Goal: Information Seeking & Learning: Learn about a topic

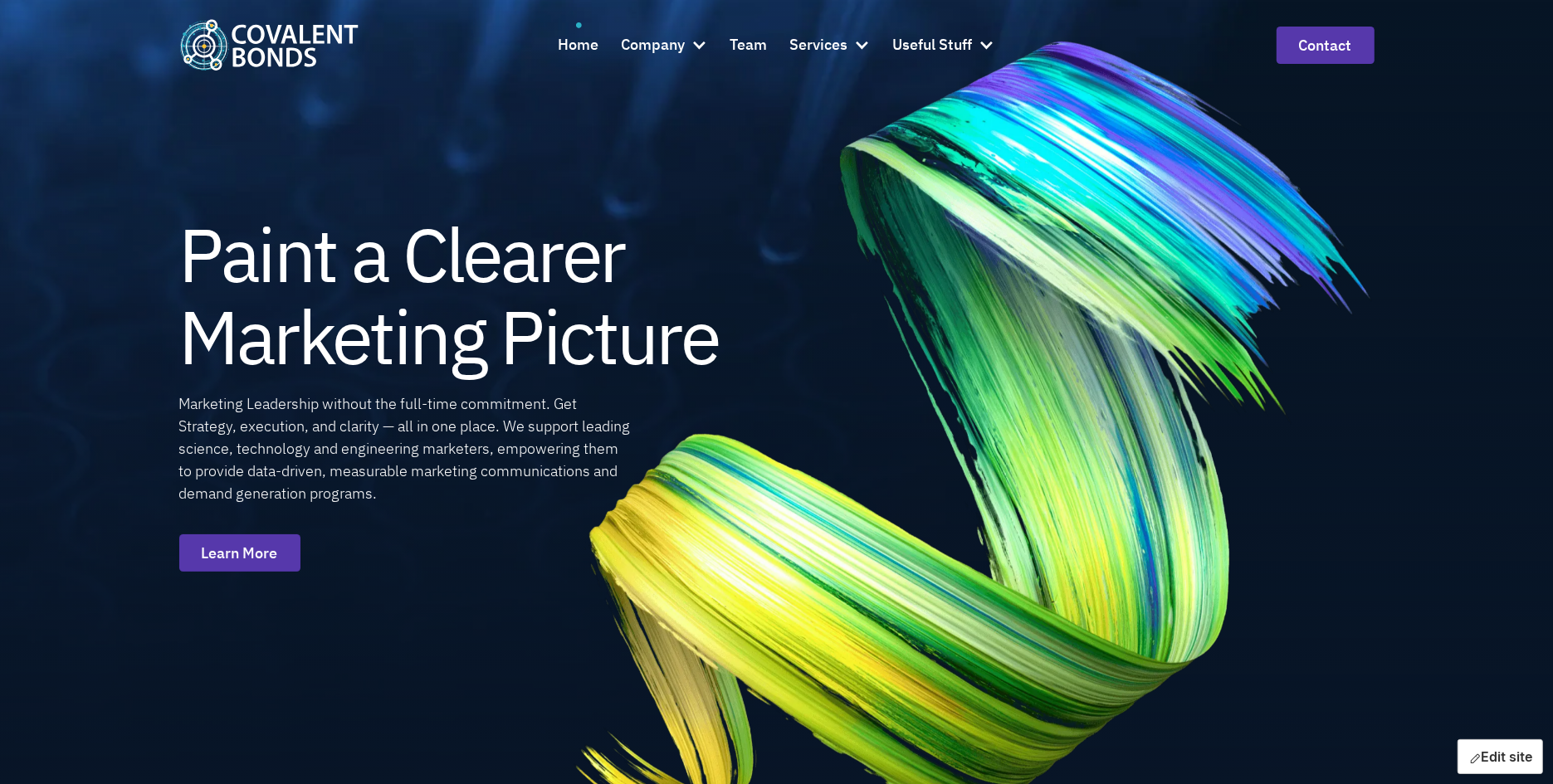
click at [1468, 753] on icon "button" at bounding box center [1474, 759] width 13 height 13
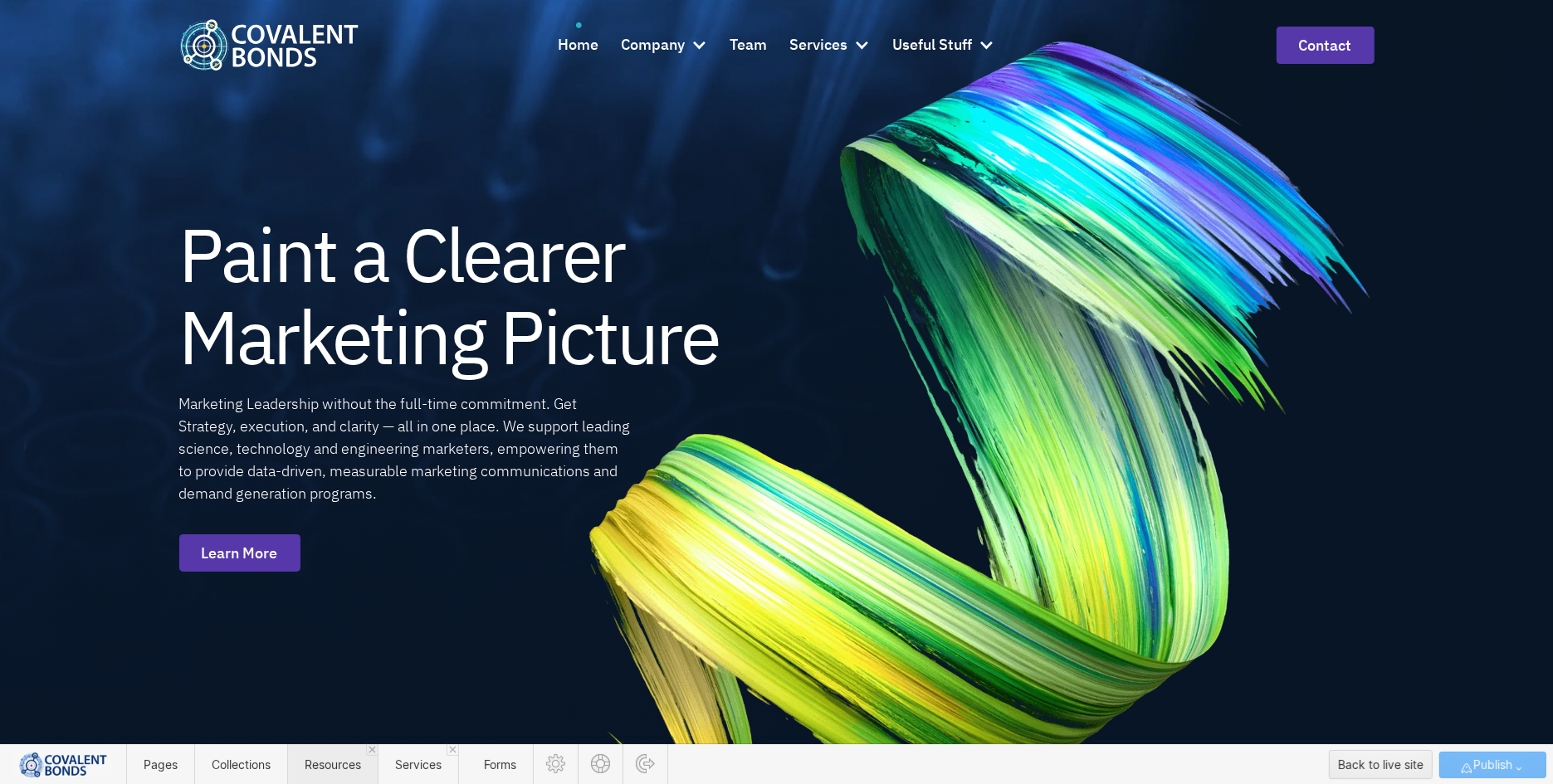
click at [319, 768] on span "Resources" at bounding box center [333, 765] width 56 height 14
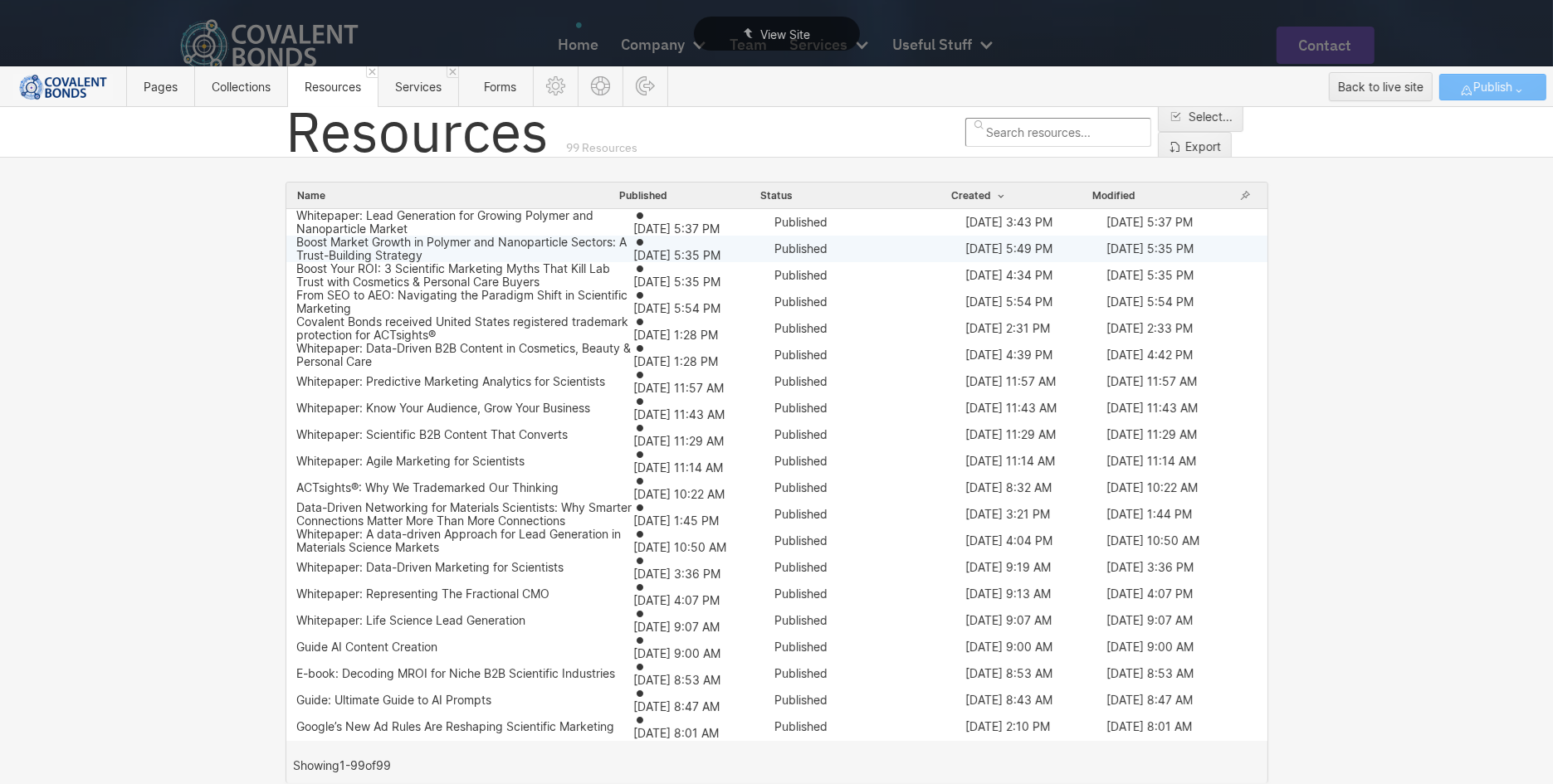
click at [514, 251] on div "Boost Market Growth in Polymer and Nanoparticle Sectors: A Trust-Building Strat…" at bounding box center [464, 249] width 337 height 27
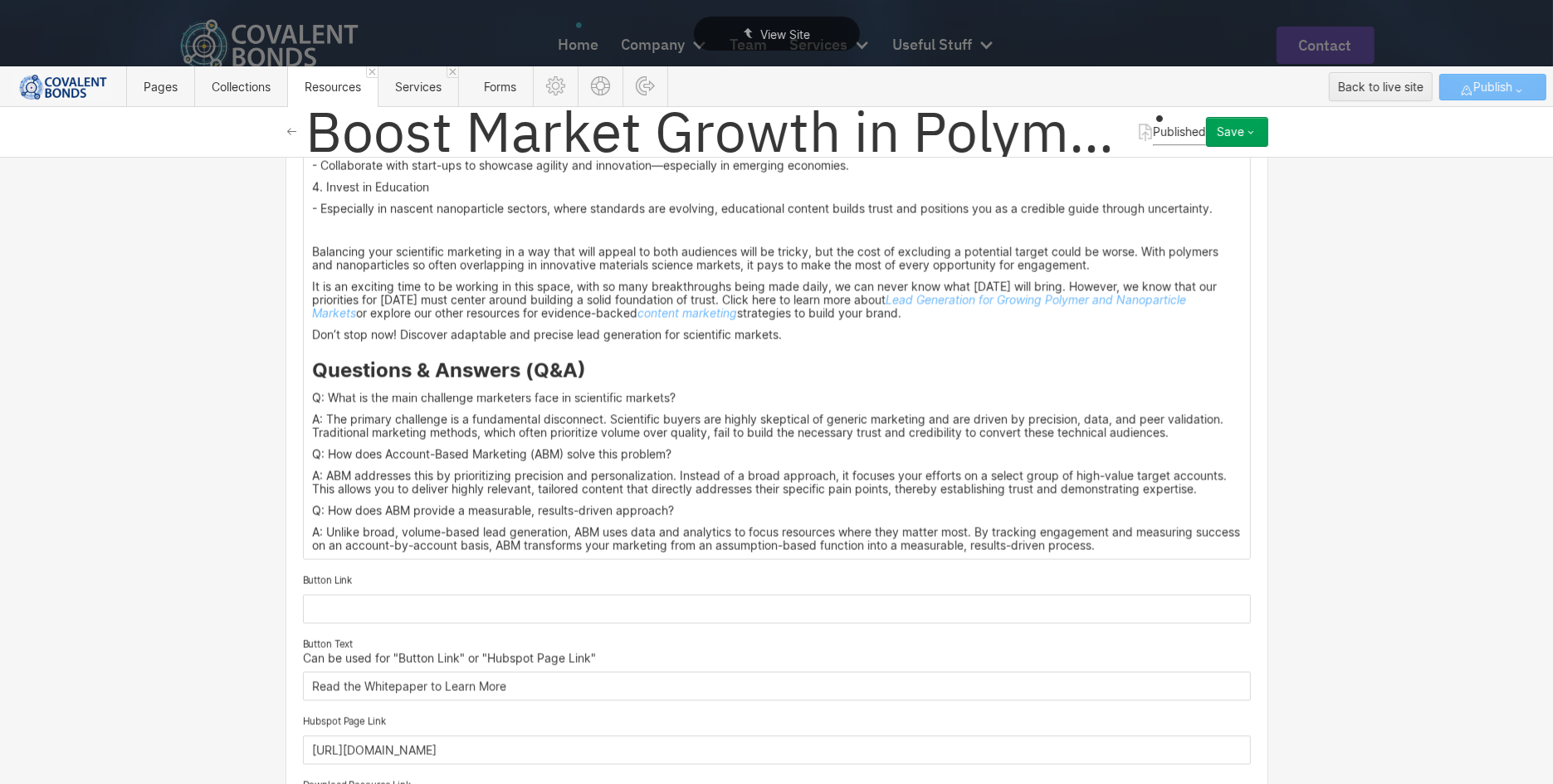
scroll to position [2502, 0]
drag, startPoint x: 712, startPoint y: 362, endPoint x: 247, endPoint y: 356, distance: 464.7
click at [247, 356] on div "Basic info Name Boost Market Growth in Polymer and Nanoparticle Sectors: A Trus…" at bounding box center [776, 470] width 1553 height 627
drag, startPoint x: 603, startPoint y: 335, endPoint x: 298, endPoint y: 338, distance: 305.4
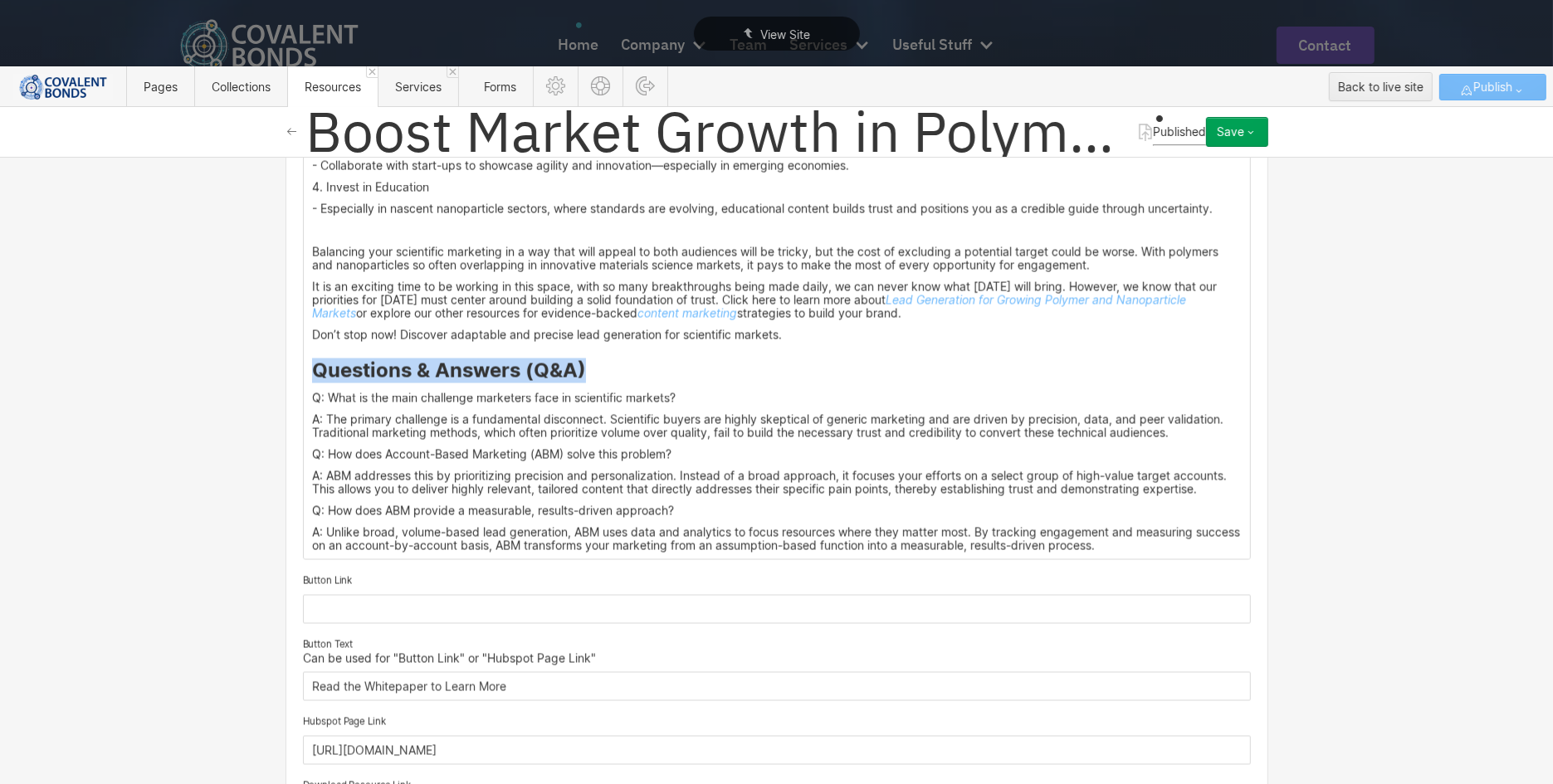
click at [502, 305] on div at bounding box center [507, 308] width 32 height 26
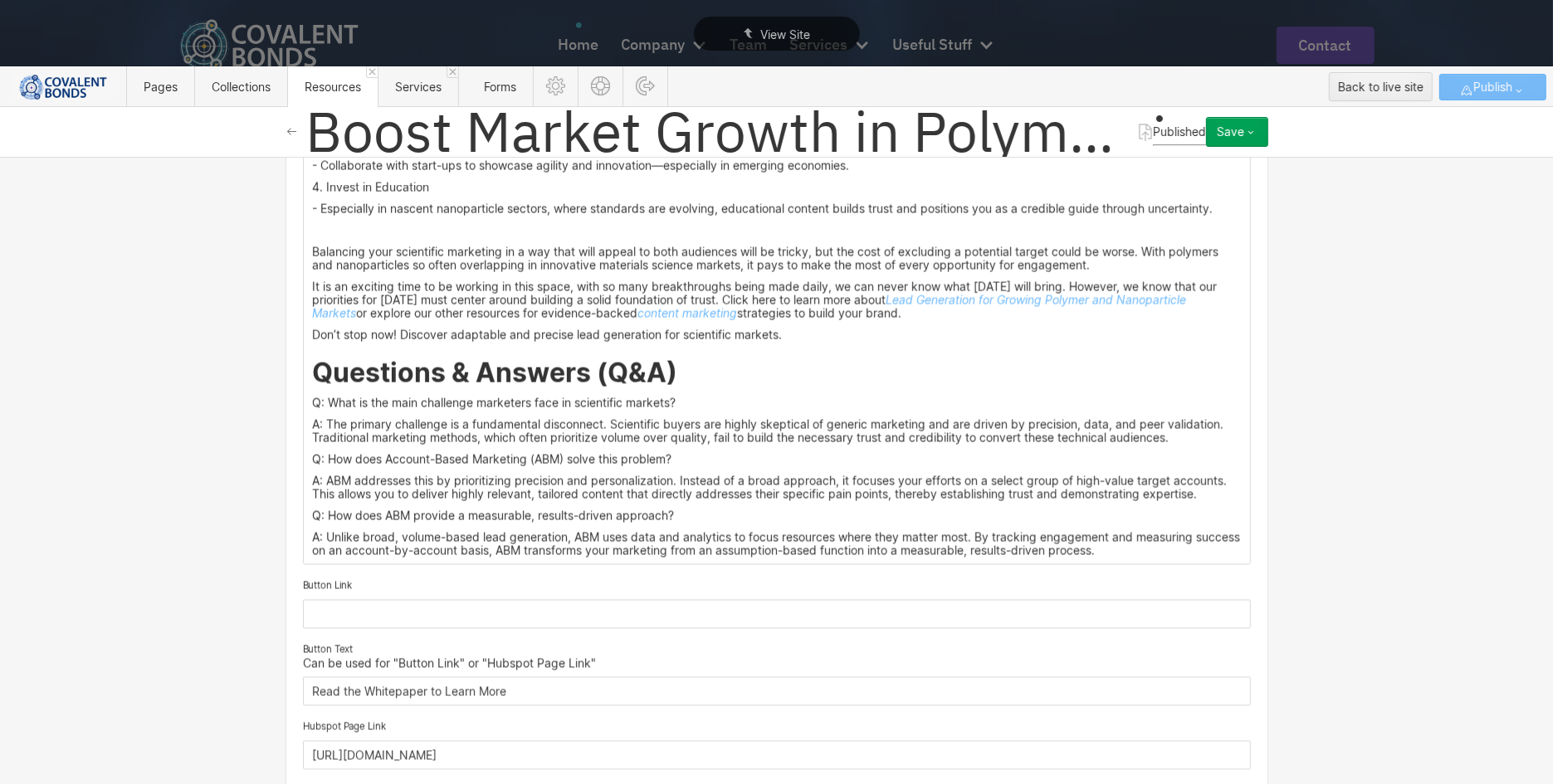
click at [673, 358] on h2 "Questions & Answers (Q&A)" at bounding box center [776, 373] width 929 height 30
drag, startPoint x: 675, startPoint y: 368, endPoint x: 304, endPoint y: 363, distance: 371.0
click at [546, 347] on div at bounding box center [551, 346] width 32 height 26
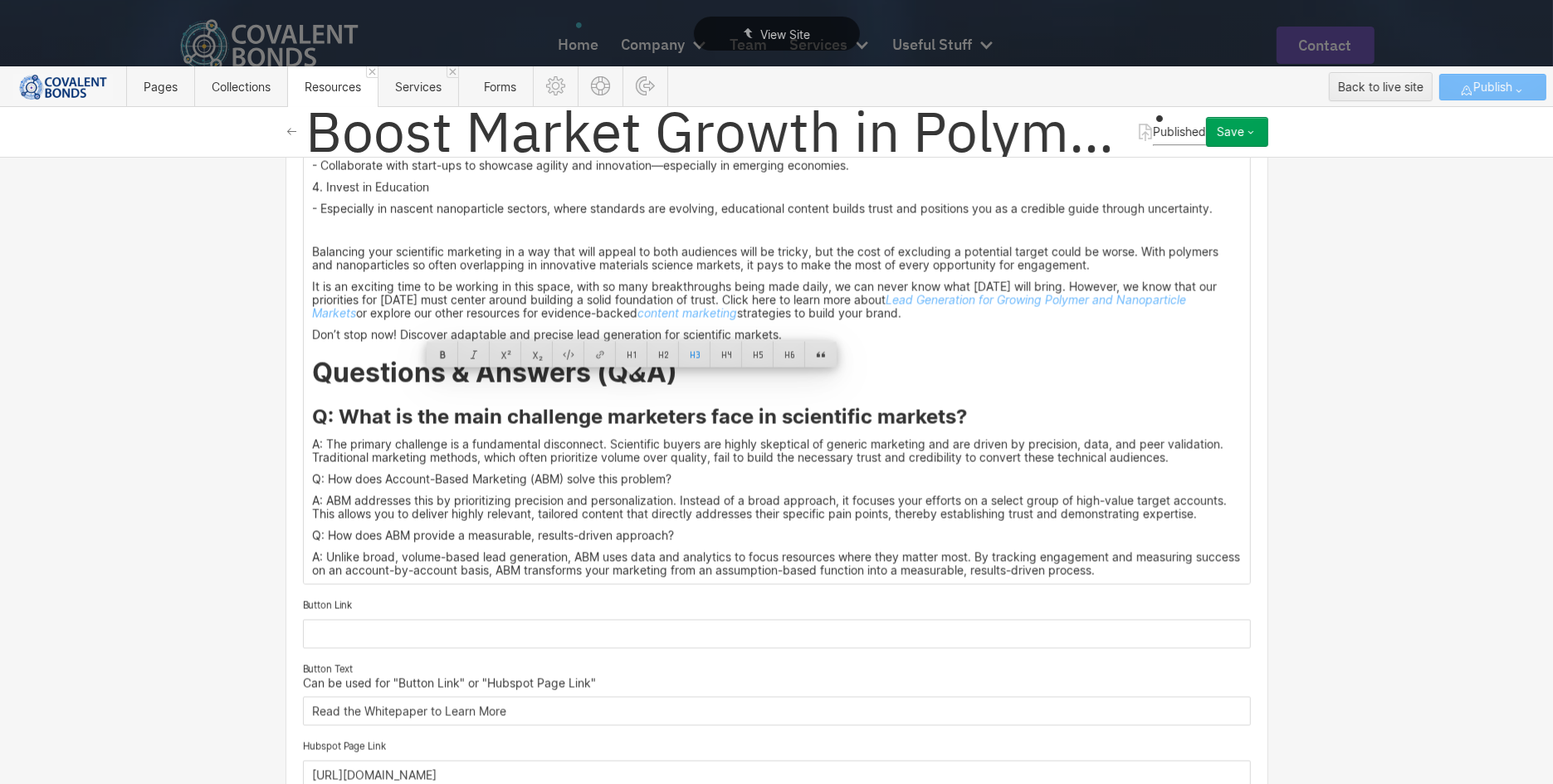
click at [722, 473] on p "Q: How does Account-Based Marketing (ABM) solve this problem?" at bounding box center [776, 479] width 929 height 13
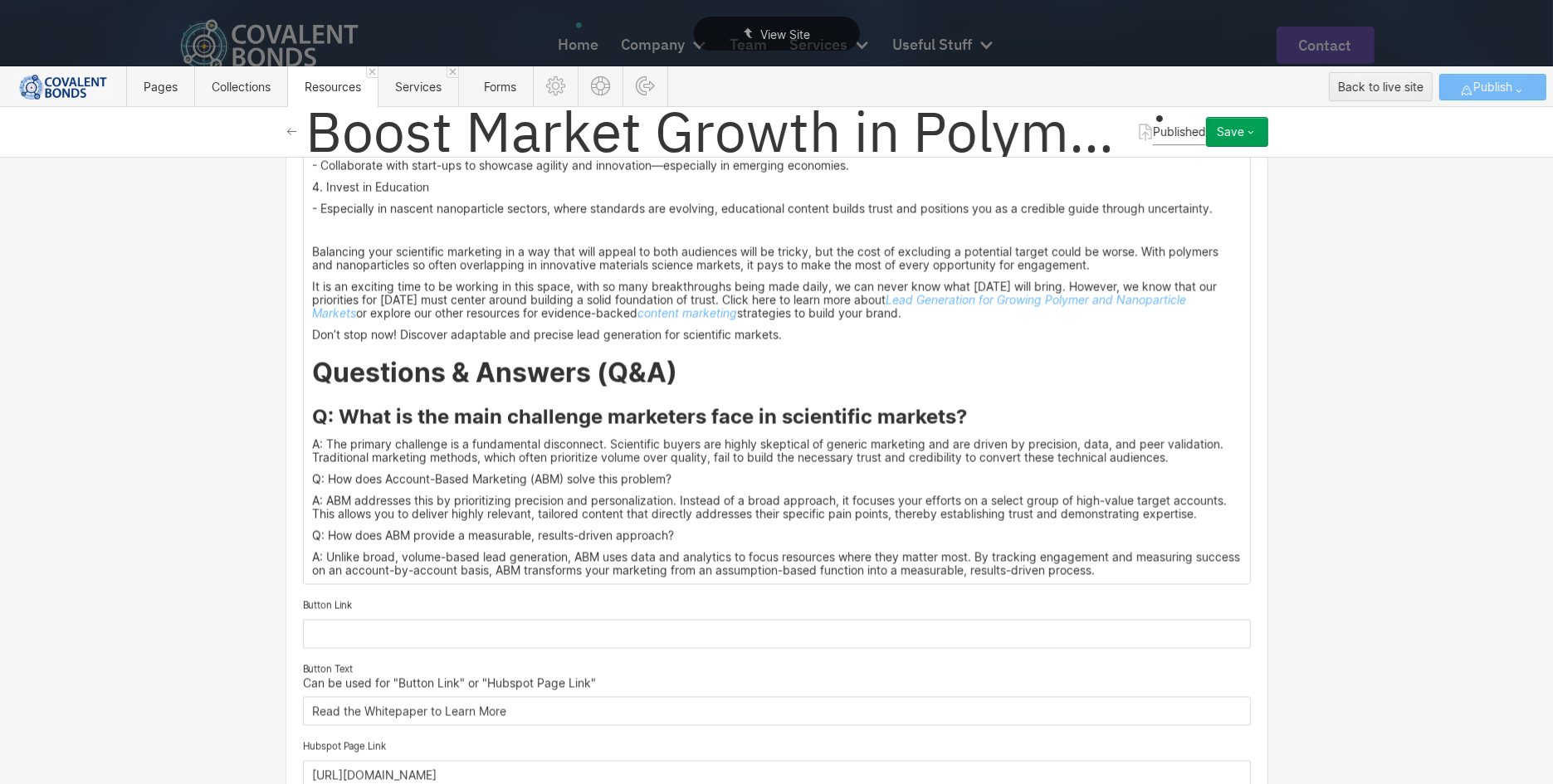
drag, startPoint x: 723, startPoint y: 444, endPoint x: 224, endPoint y: 440, distance: 498.7
click at [224, 440] on div "Basic info Name Boost Market Growth in Polymer and Nanoparticle Sectors: A Trus…" at bounding box center [776, 470] width 1553 height 627
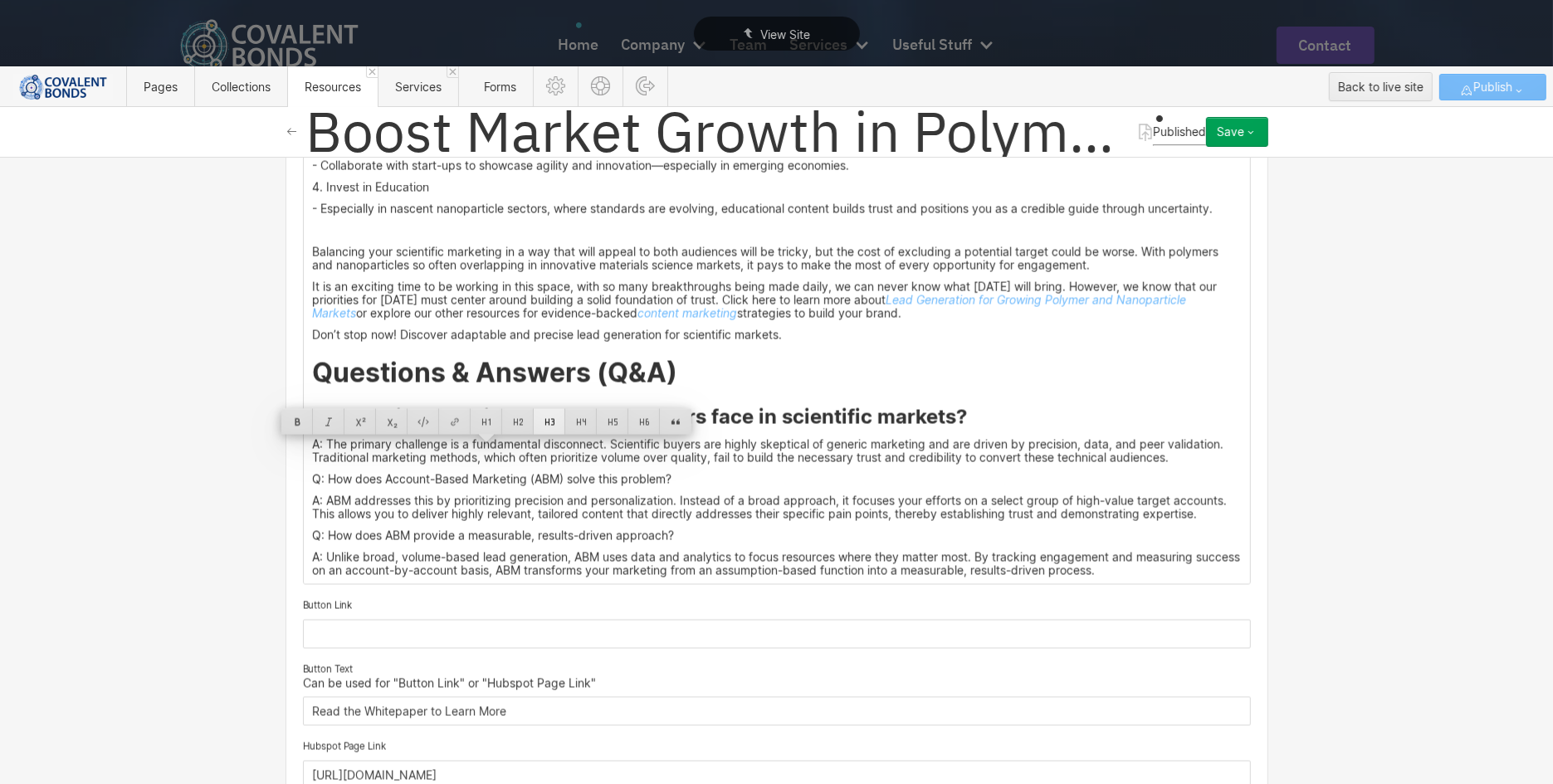
click at [541, 417] on div at bounding box center [550, 422] width 32 height 26
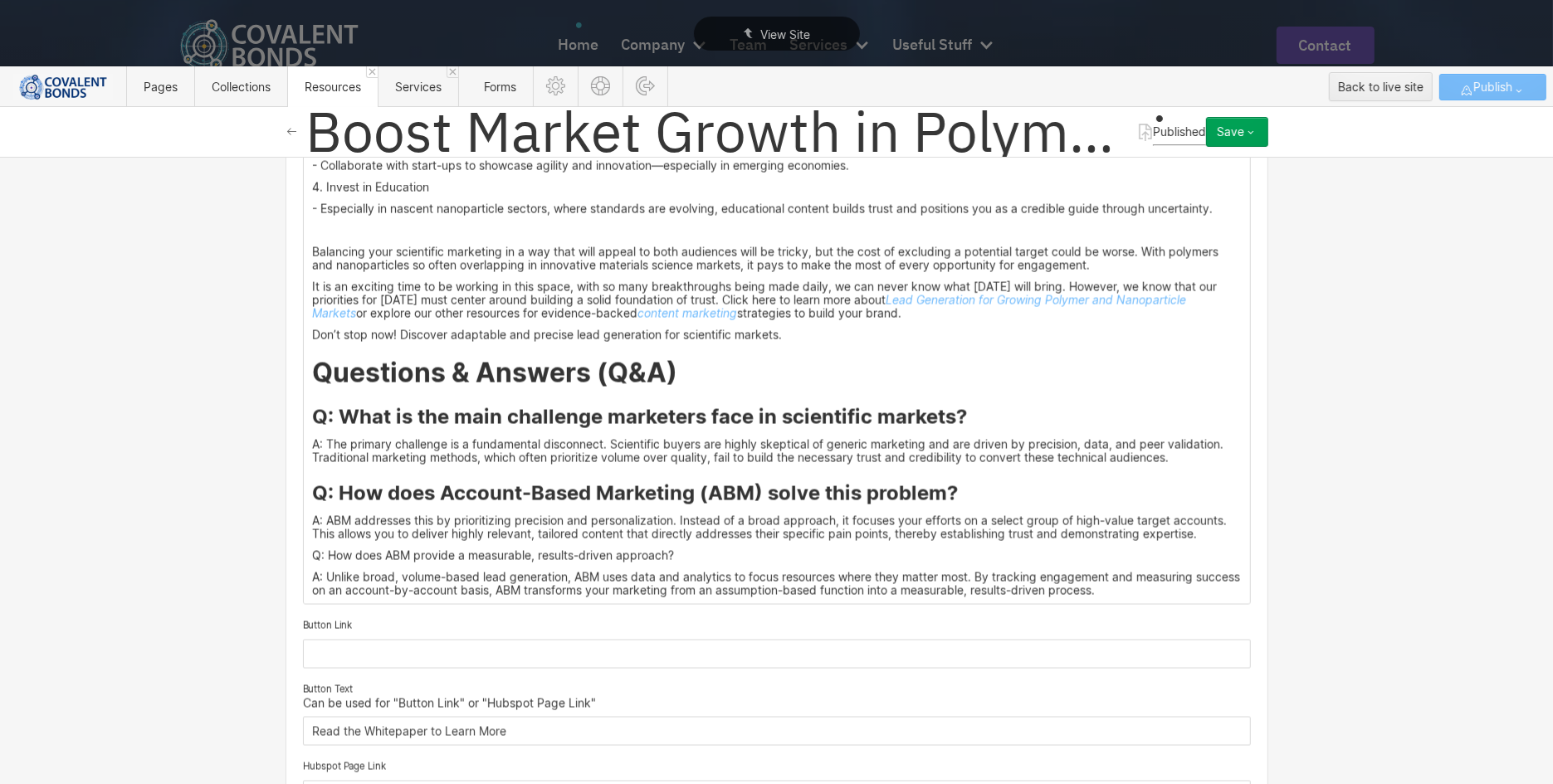
drag, startPoint x: 678, startPoint y: 529, endPoint x: 297, endPoint y: 515, distance: 381.1
click at [550, 496] on div at bounding box center [550, 498] width 32 height 26
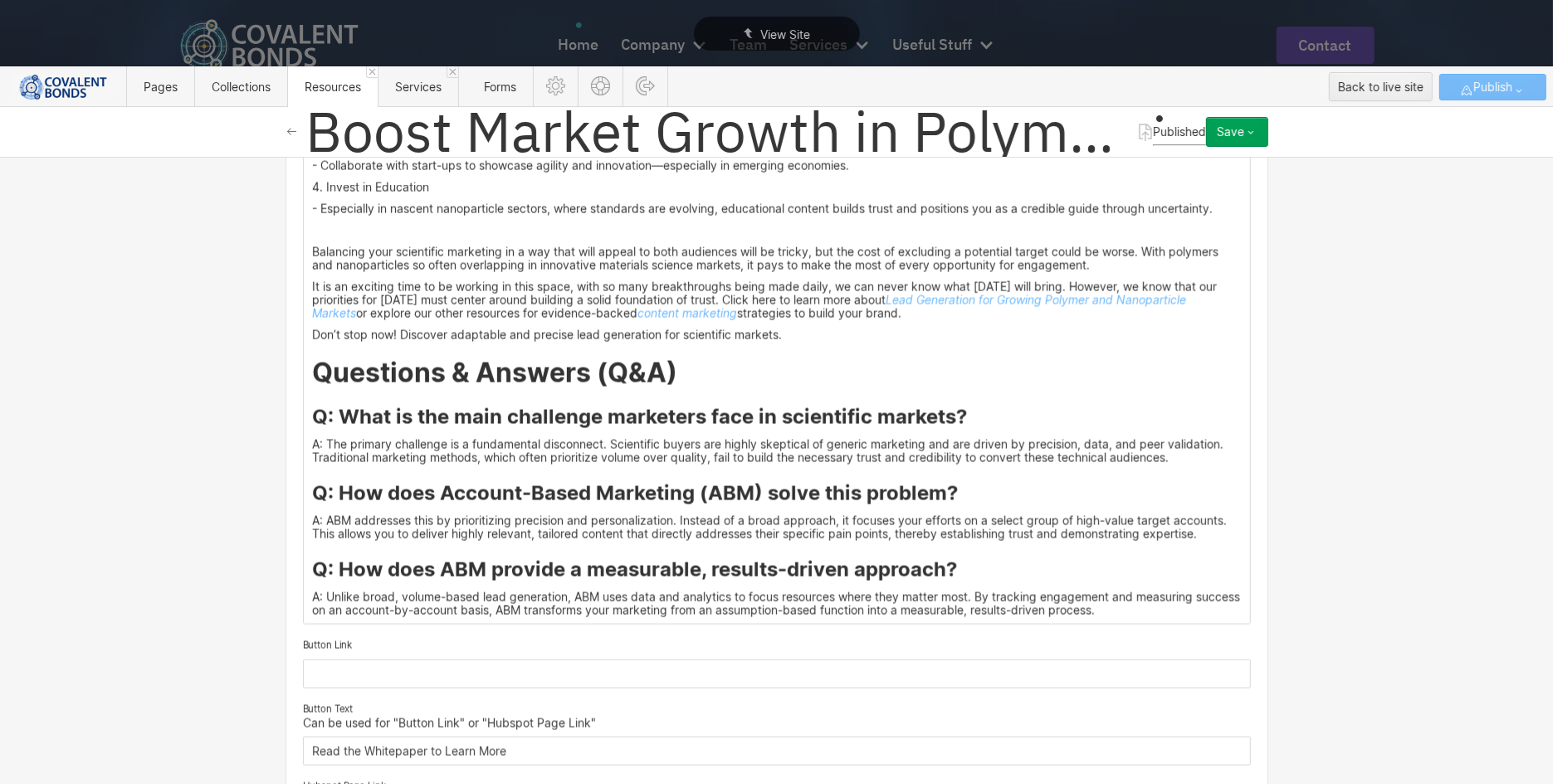
click at [952, 405] on h3 "Q: What is the main challenge marketers face in scientific markets?" at bounding box center [776, 417] width 929 height 25
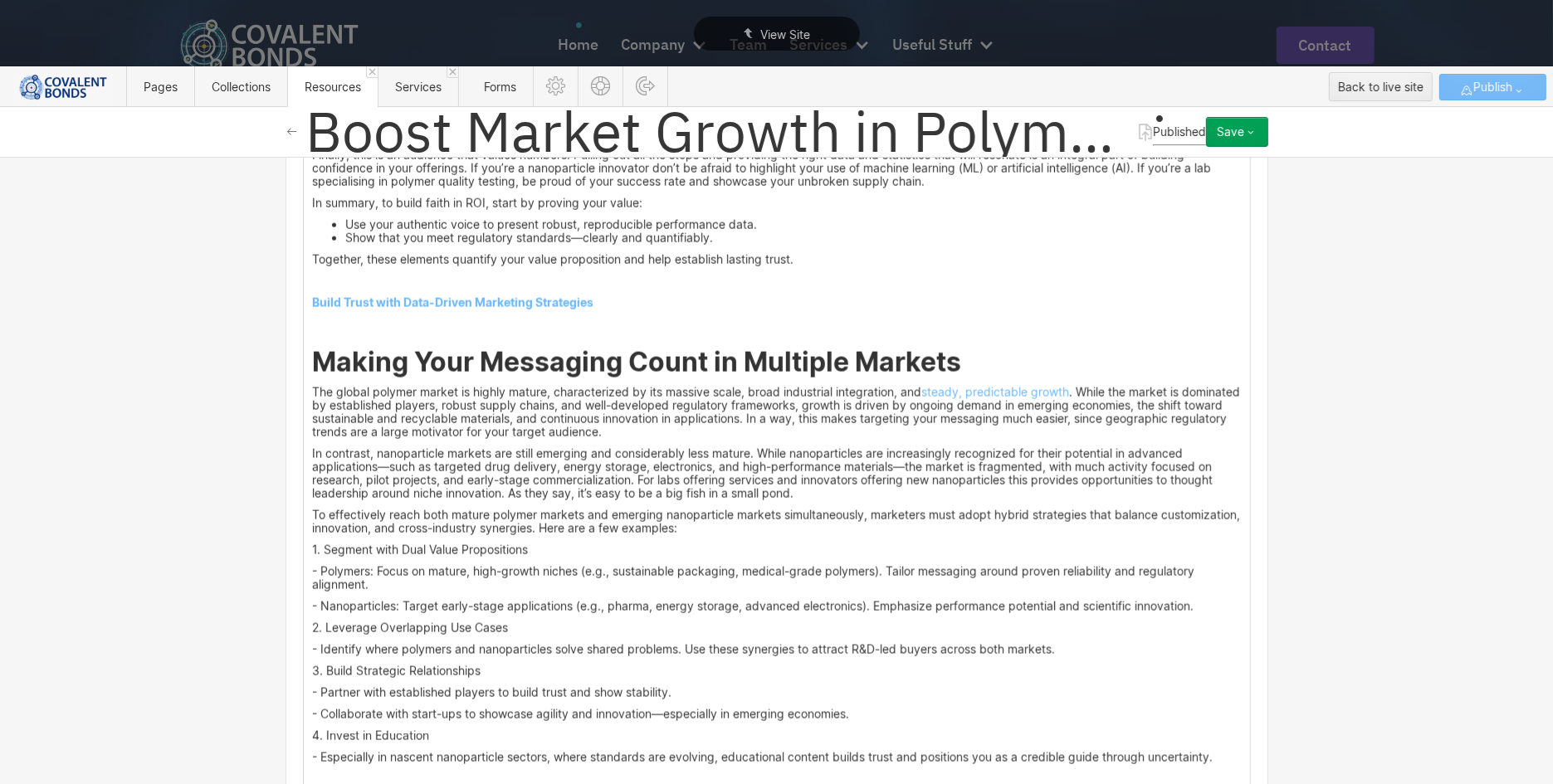
scroll to position [1942, 0]
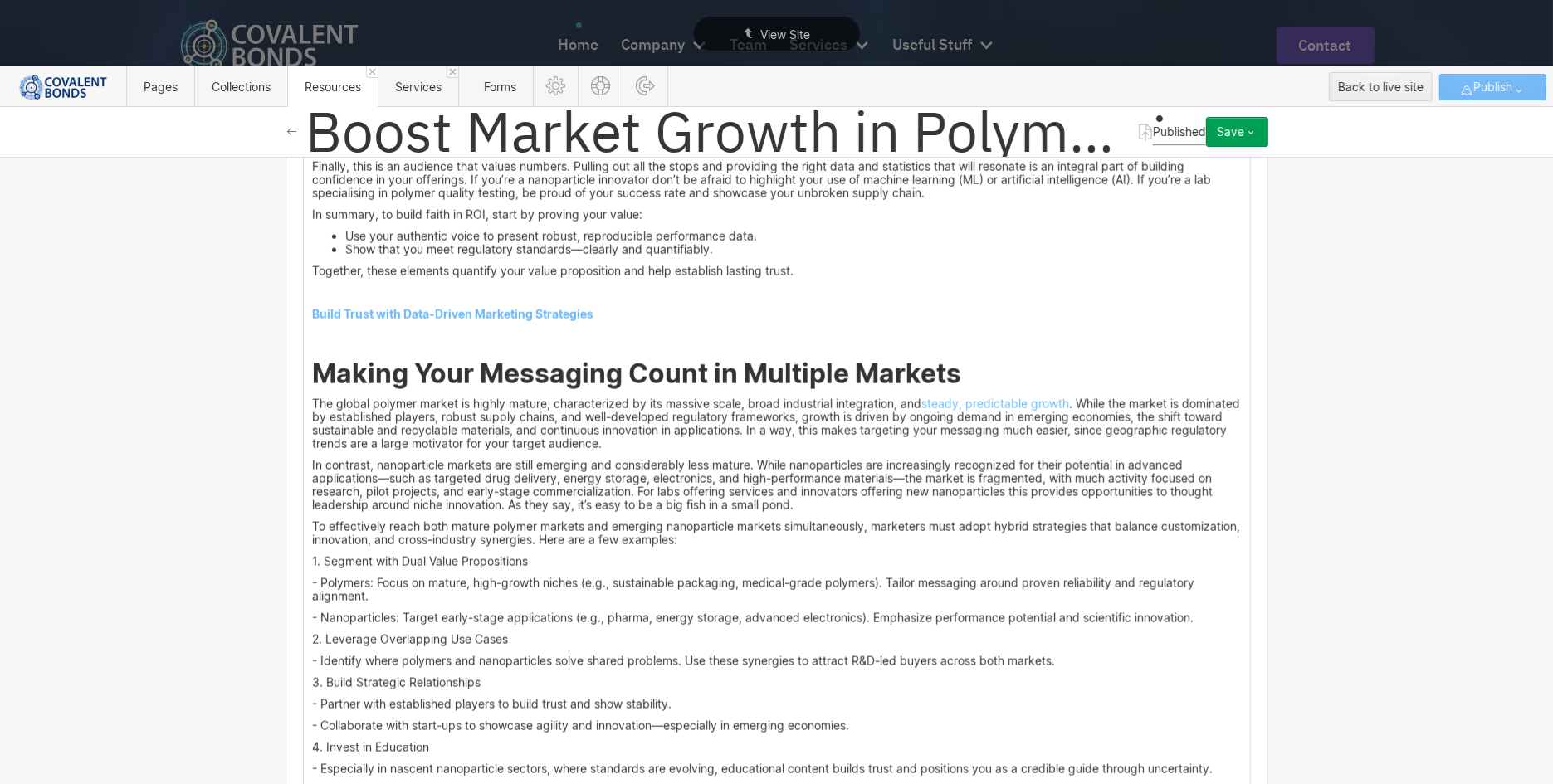
click at [870, 358] on strong "Making Your Messaging Count in Multiple Markets" at bounding box center [636, 374] width 649 height 32
drag, startPoint x: 931, startPoint y: 345, endPoint x: 735, endPoint y: 350, distance: 195.9
click at [737, 358] on strong "Making Your Messaging Count in Multiple Markets" at bounding box center [636, 374] width 649 height 32
click at [957, 359] on h2 "Making Your Messaging Count in Multiple Markets ‍" at bounding box center [776, 374] width 929 height 30
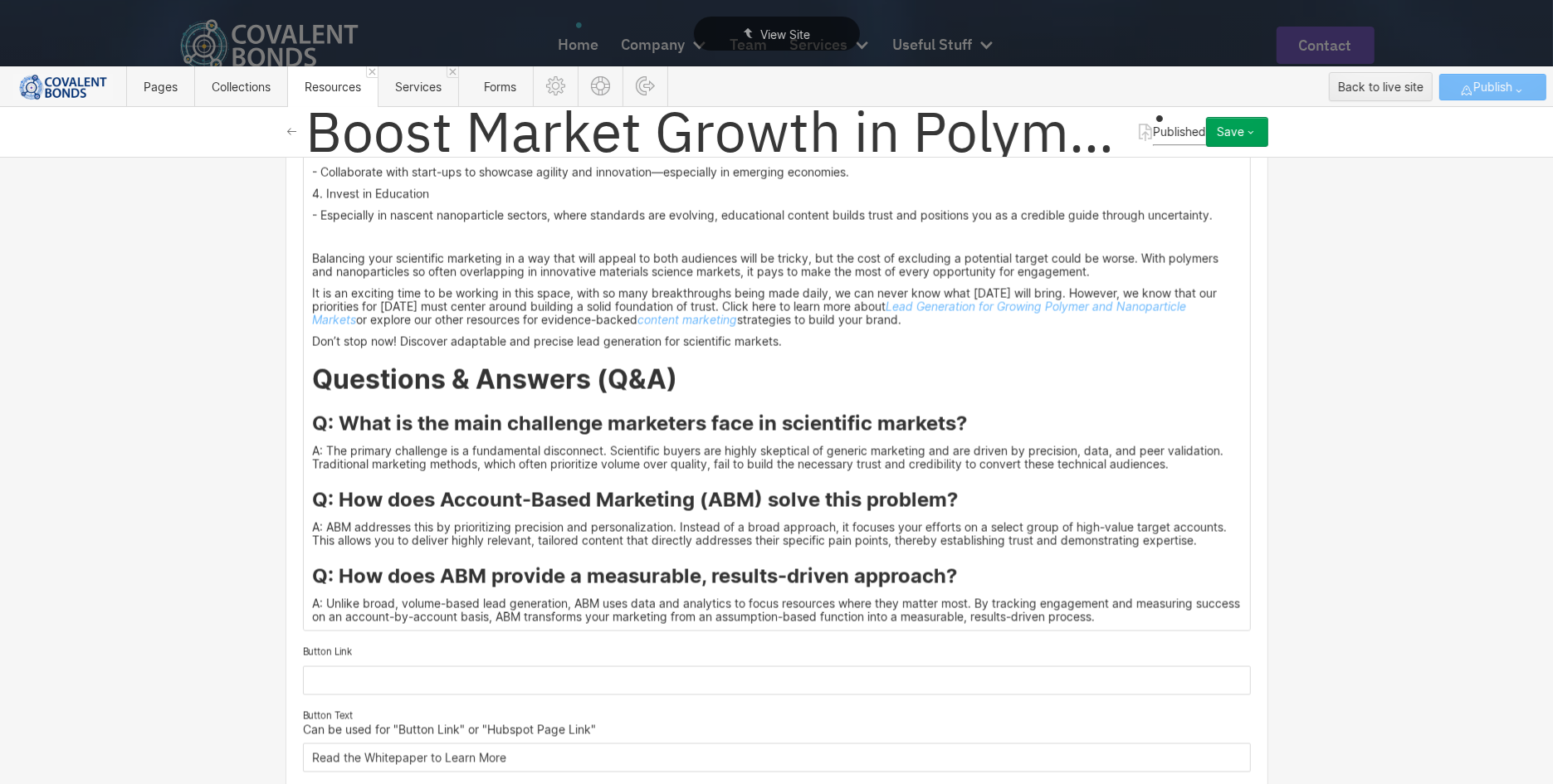
scroll to position [2494, 0]
click at [846, 413] on h3 "Q: What is the main challenge marketers face in scientific markets?" at bounding box center [776, 425] width 929 height 25
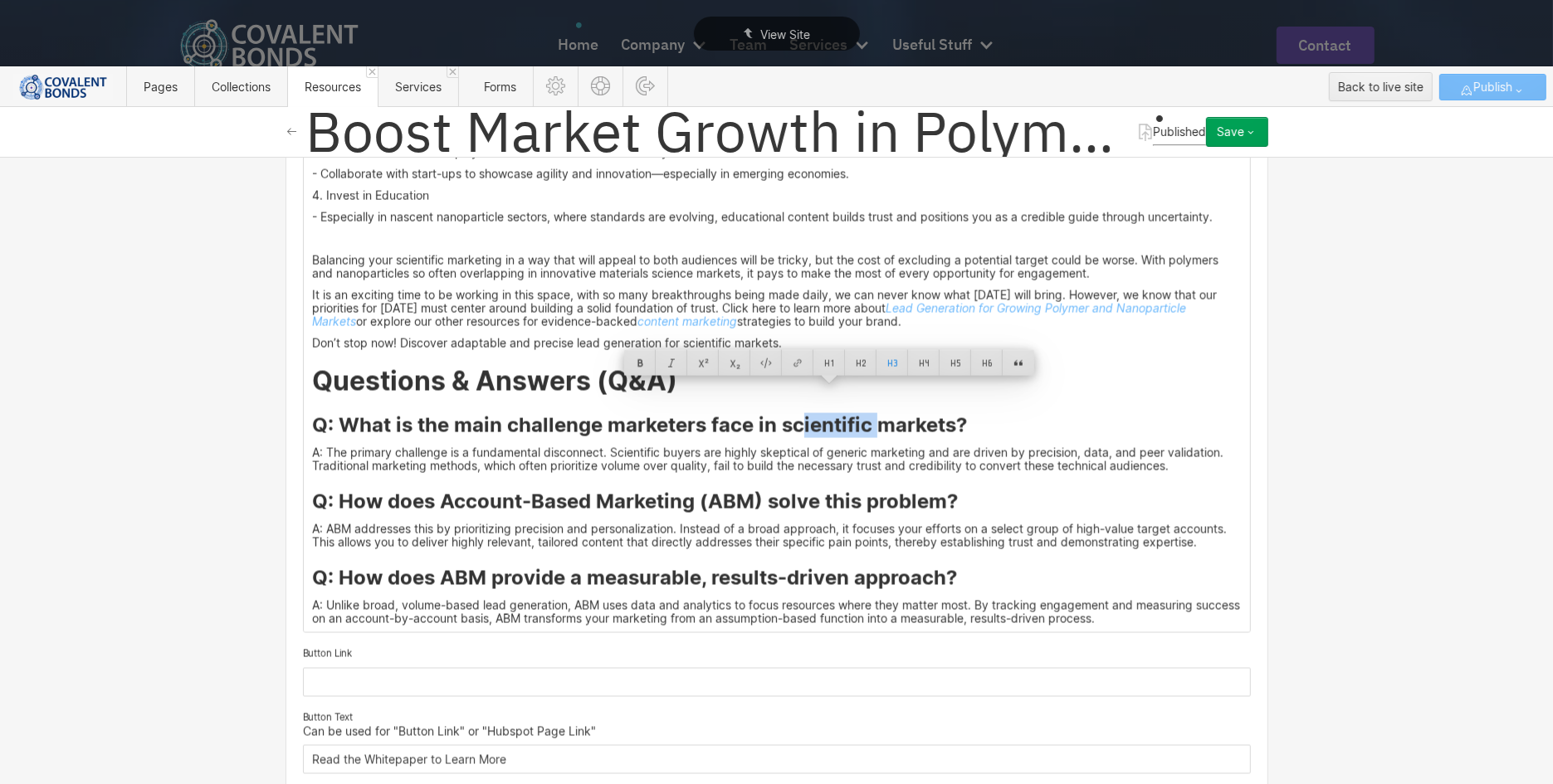
drag, startPoint x: 807, startPoint y: 397, endPoint x: 791, endPoint y: 397, distance: 15.8
click at [791, 413] on h3 "Q: What is the main challenge marketers face in scientific markets?" at bounding box center [776, 425] width 929 height 25
click at [975, 413] on h3 "Q: What is the main challenge marketers face in scientific markets?" at bounding box center [776, 425] width 929 height 25
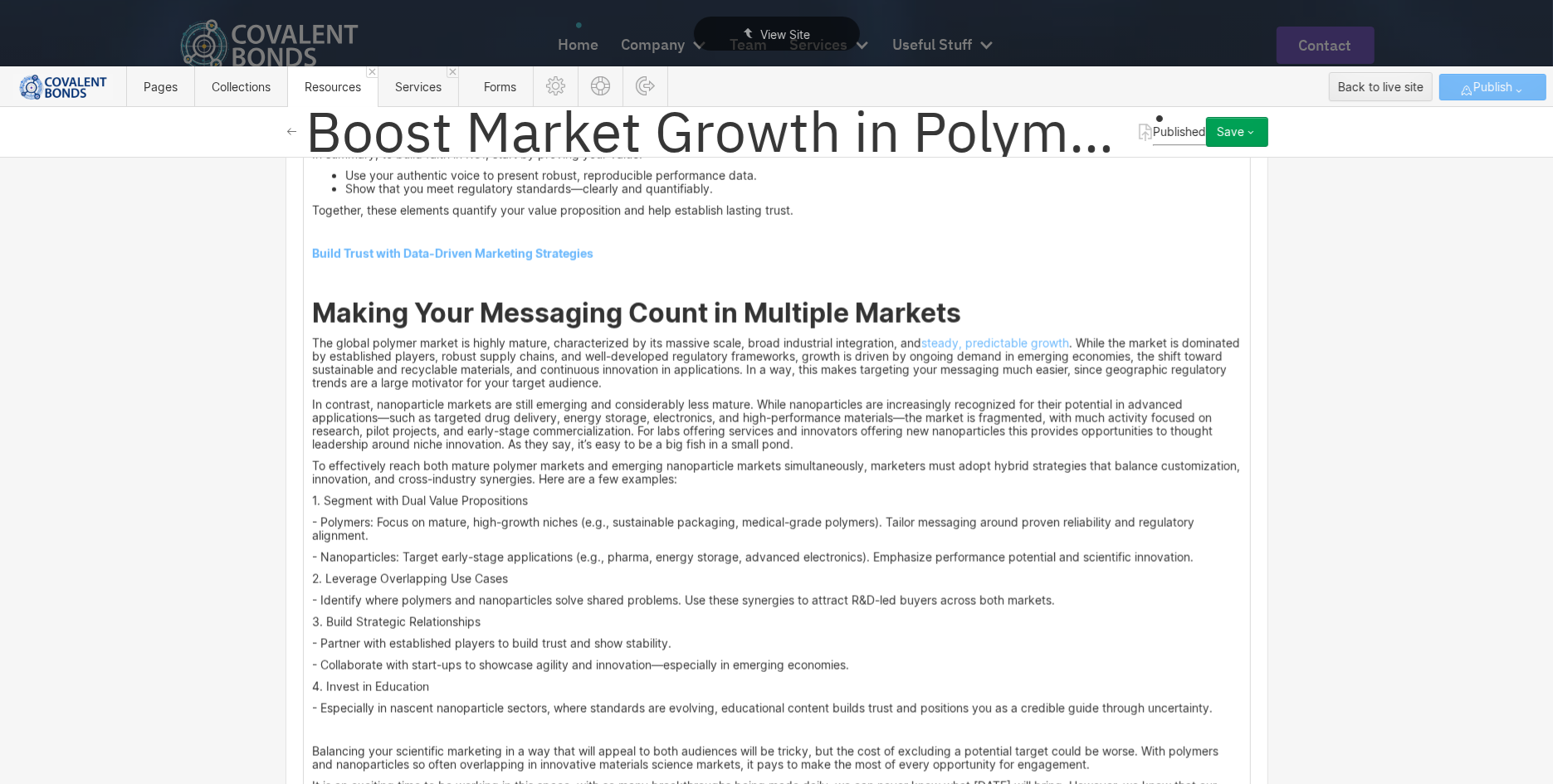
scroll to position [1994, 0]
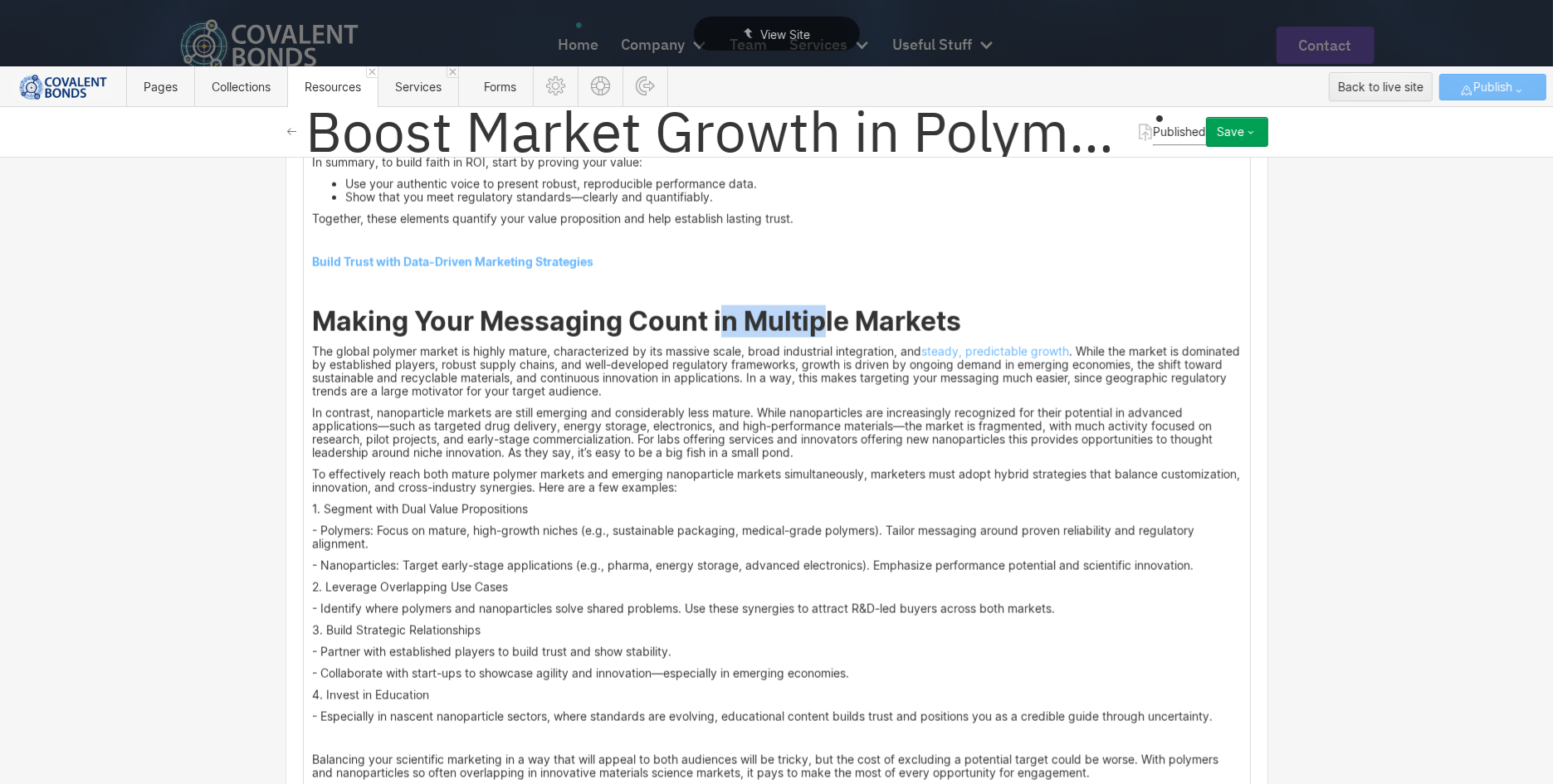
drag, startPoint x: 811, startPoint y: 284, endPoint x: 710, endPoint y: 281, distance: 100.4
click at [710, 305] on strong "Making Your Messaging Count in Multiple Markets" at bounding box center [636, 321] width 649 height 32
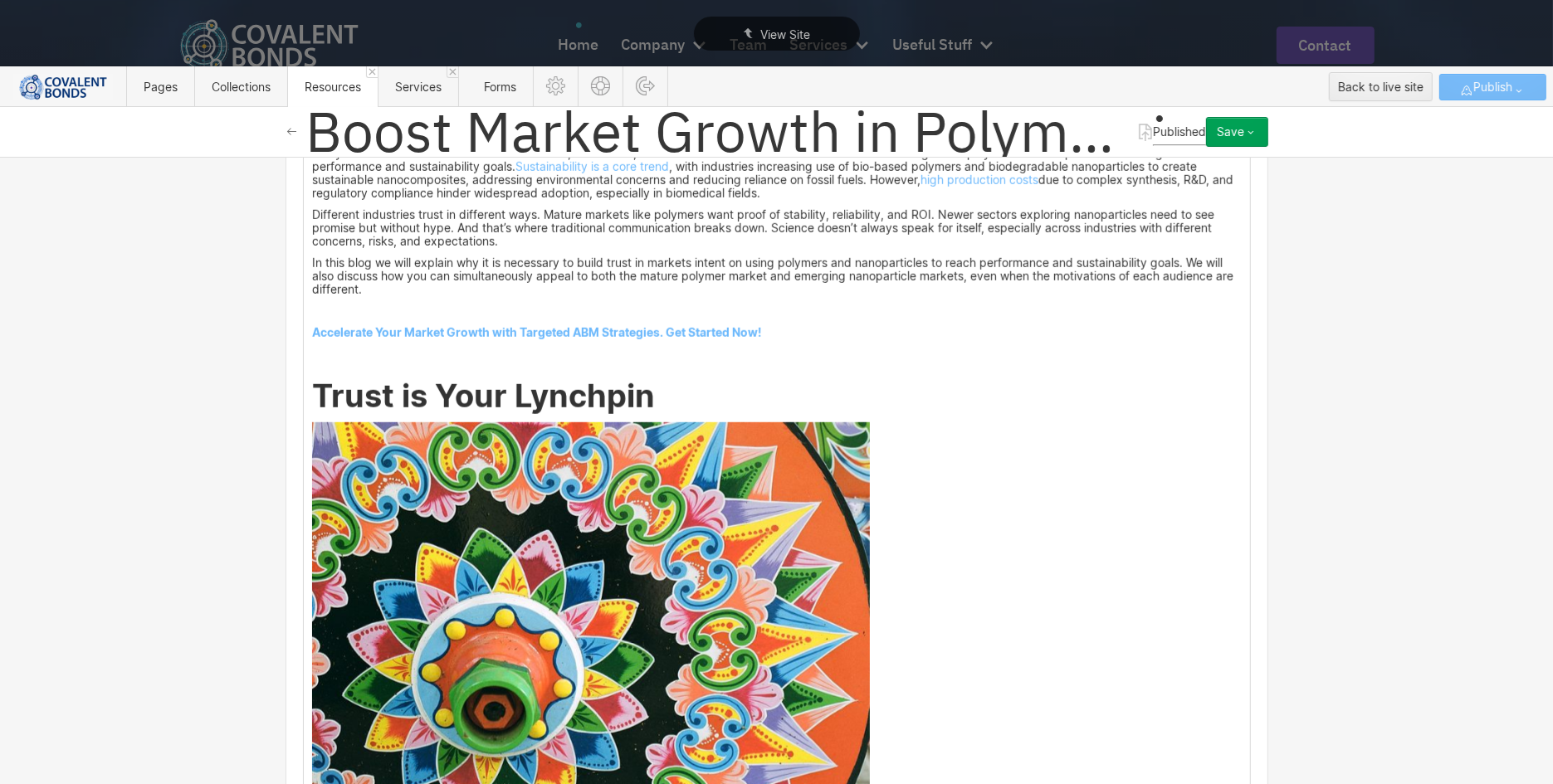
scroll to position [1153, 0]
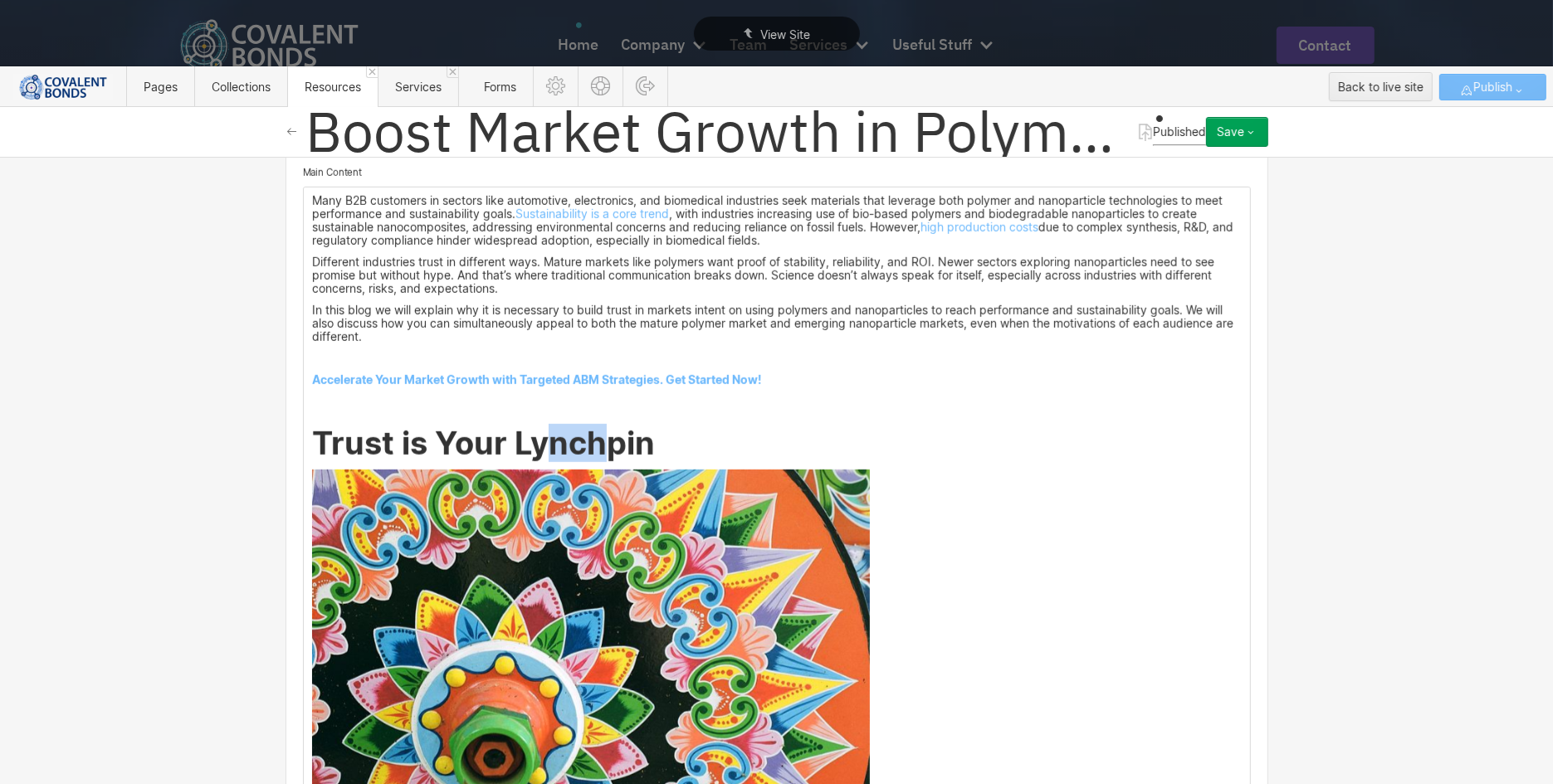
drag, startPoint x: 602, startPoint y: 397, endPoint x: 543, endPoint y: 397, distance: 59.7
click at [543, 424] on strong "Trust is Your Lynchpin" at bounding box center [483, 443] width 343 height 38
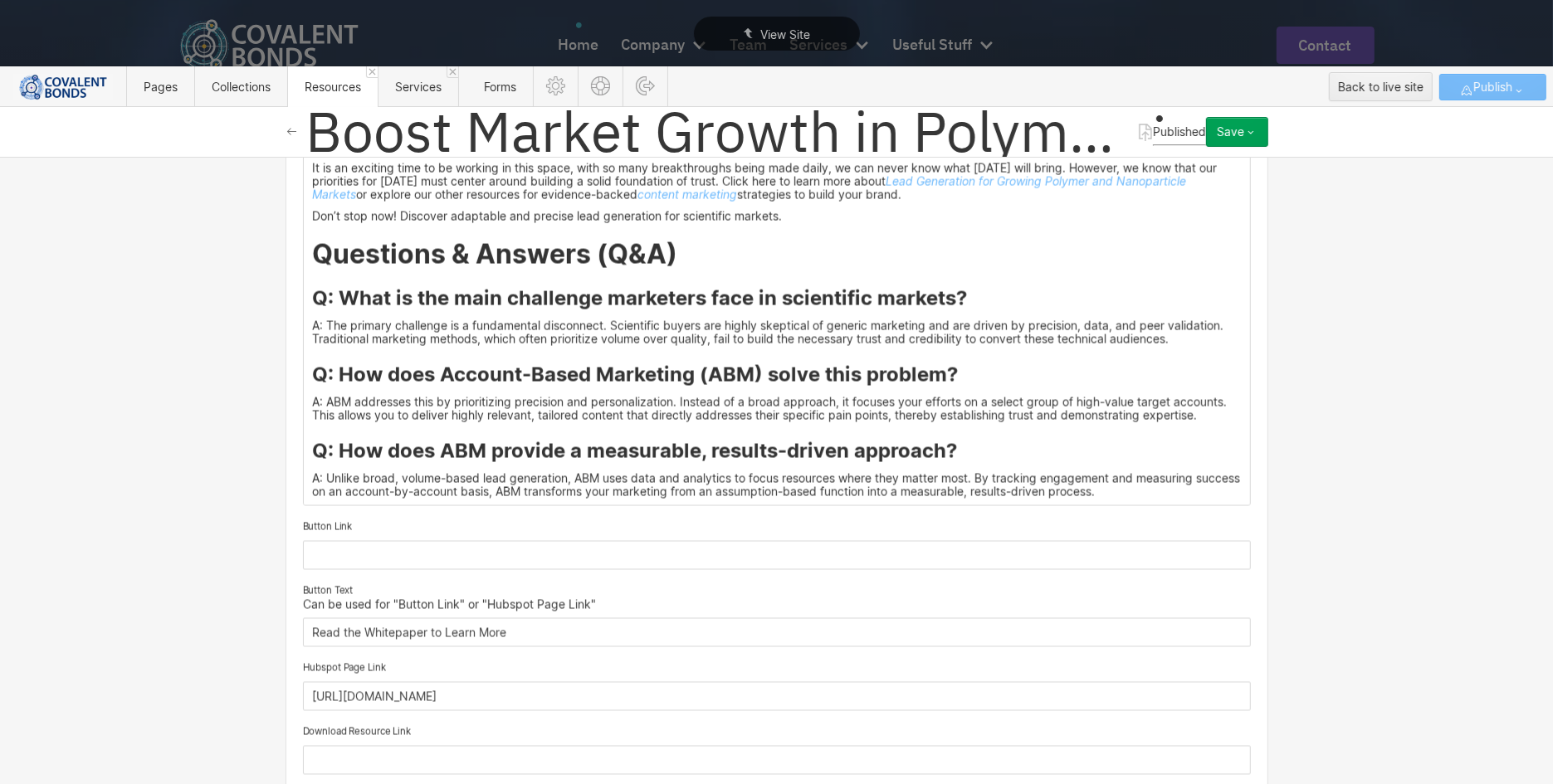
scroll to position [2626, 0]
